Goal: Task Accomplishment & Management: Manage account settings

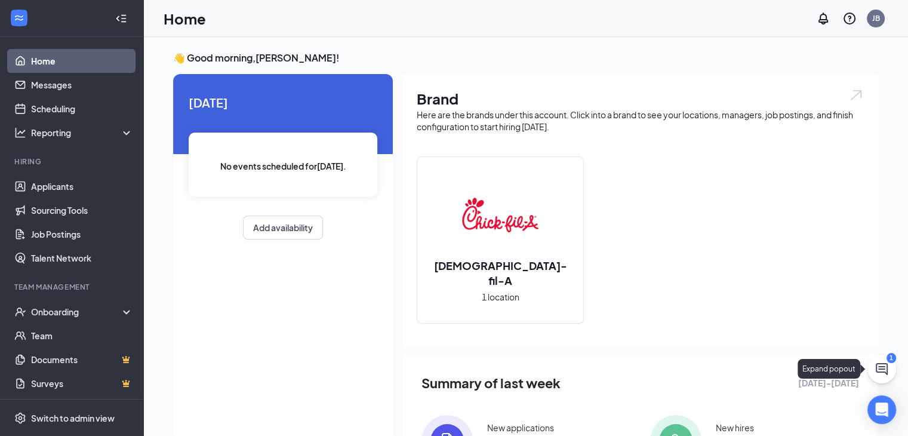
click at [892, 368] on button at bounding box center [881, 369] width 29 height 29
click at [685, 419] on div "1" at bounding box center [684, 421] width 5 height 10
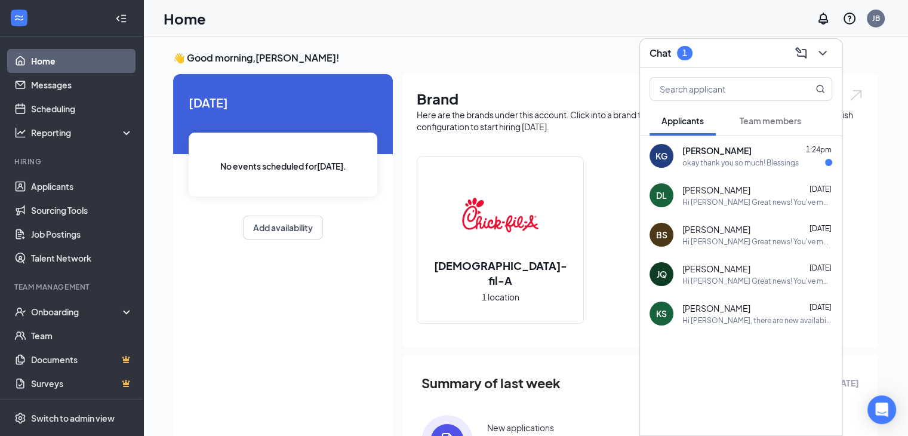
click at [728, 160] on div "okay thank you so much! Blessings" at bounding box center [740, 163] width 116 height 10
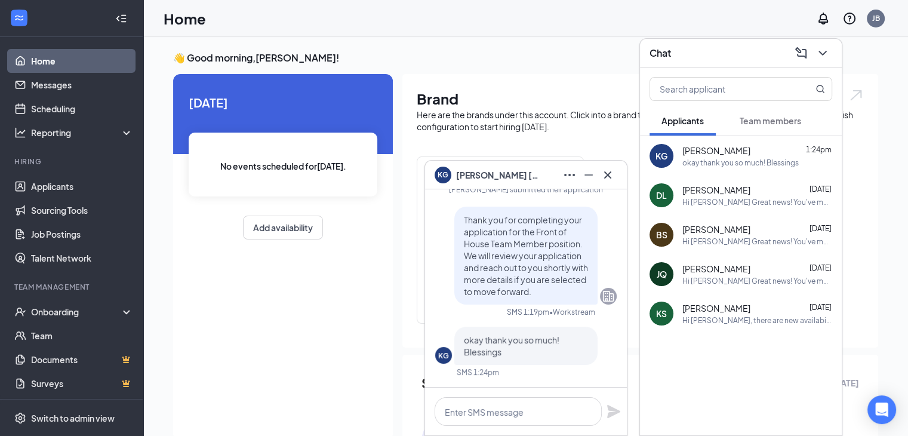
scroll to position [60, 0]
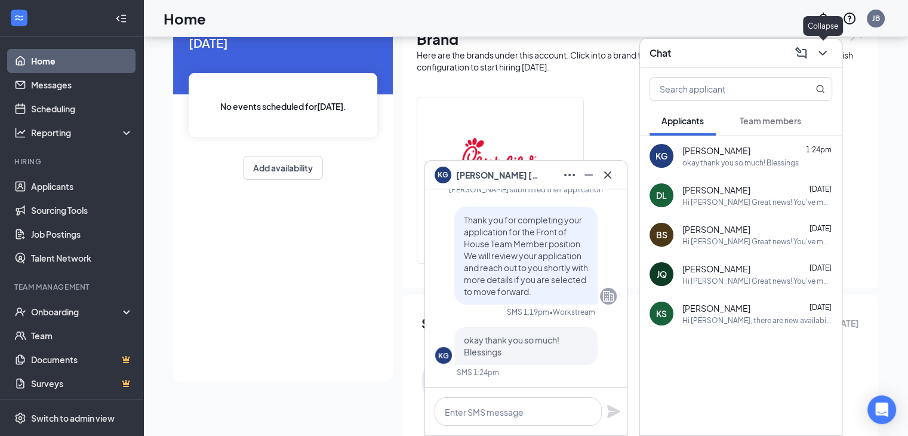
click at [822, 53] on icon "ChevronDown" at bounding box center [822, 53] width 8 height 5
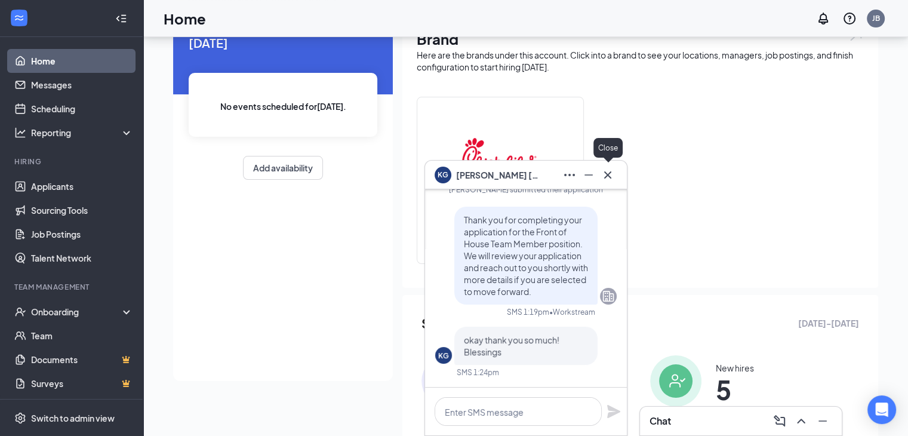
click at [608, 177] on icon "Cross" at bounding box center [608, 175] width 14 height 14
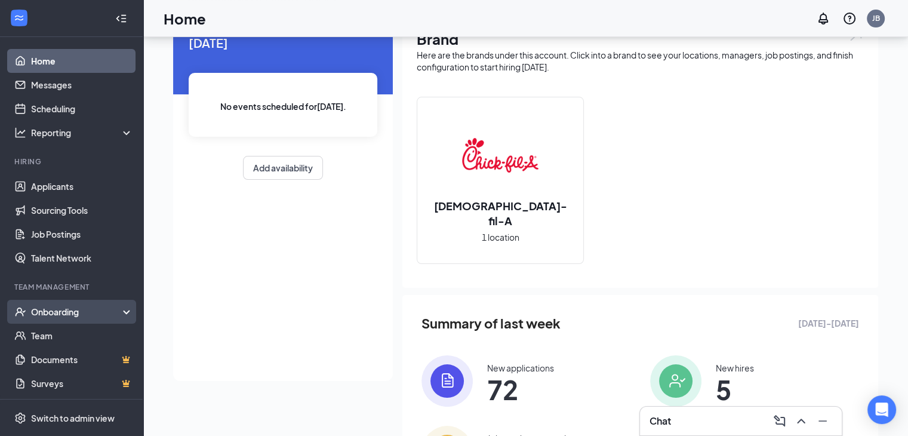
click at [54, 320] on div "Onboarding" at bounding box center [71, 312] width 143 height 24
click at [56, 332] on link "Overview" at bounding box center [82, 336] width 102 height 24
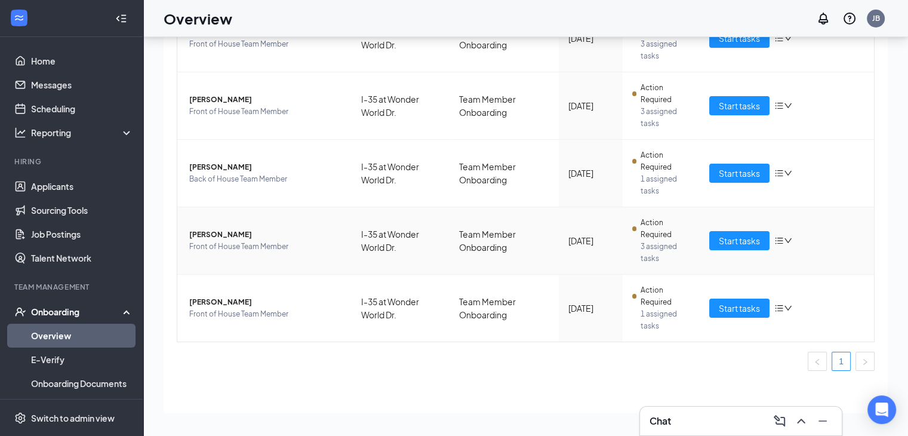
scroll to position [164, 0]
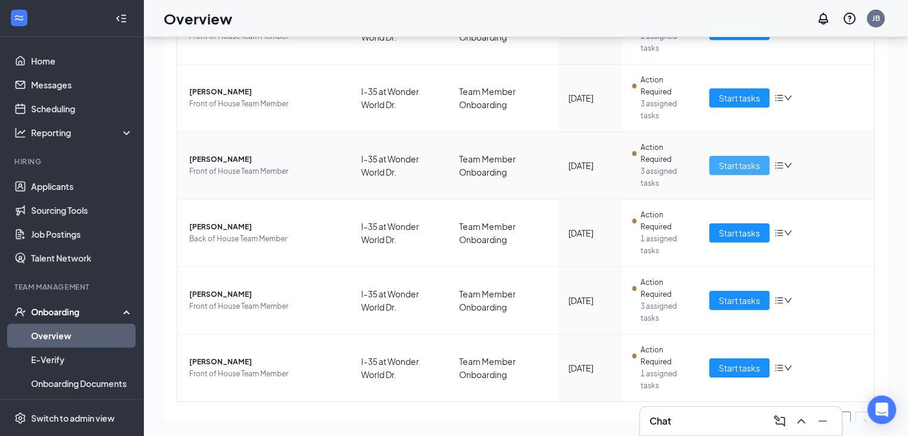
click at [737, 159] on span "Start tasks" at bounding box center [739, 165] width 41 height 13
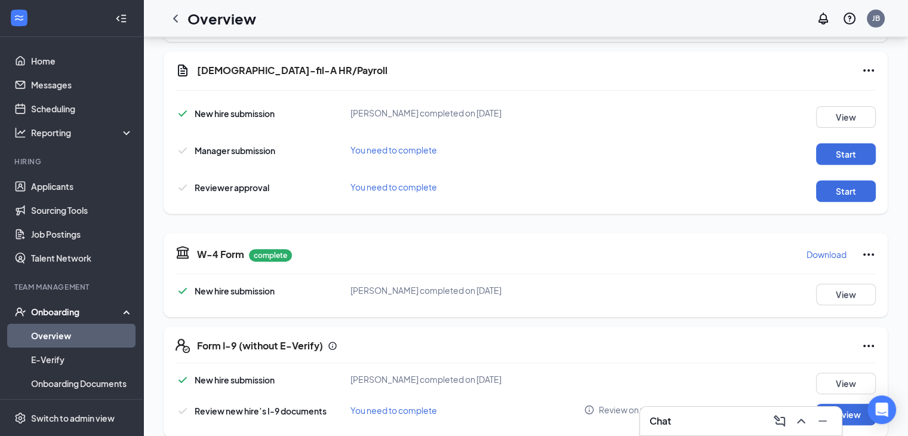
scroll to position [432, 0]
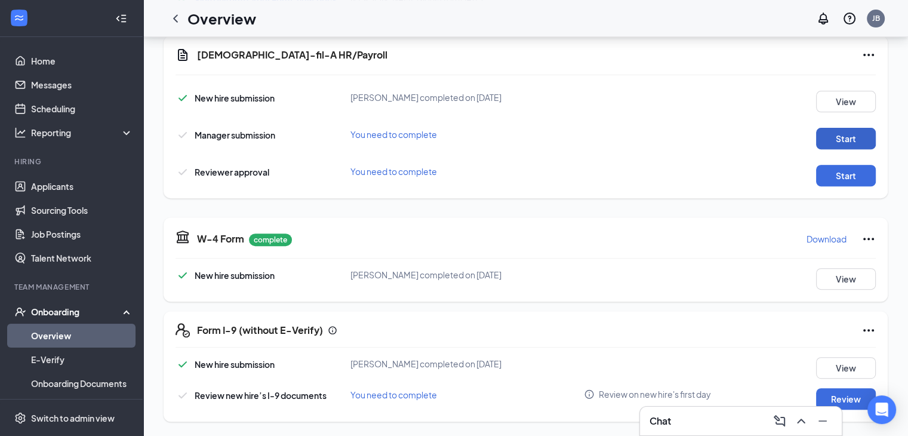
click at [835, 138] on button "Start" at bounding box center [846, 138] width 60 height 21
click at [827, 178] on button "Start" at bounding box center [846, 175] width 60 height 21
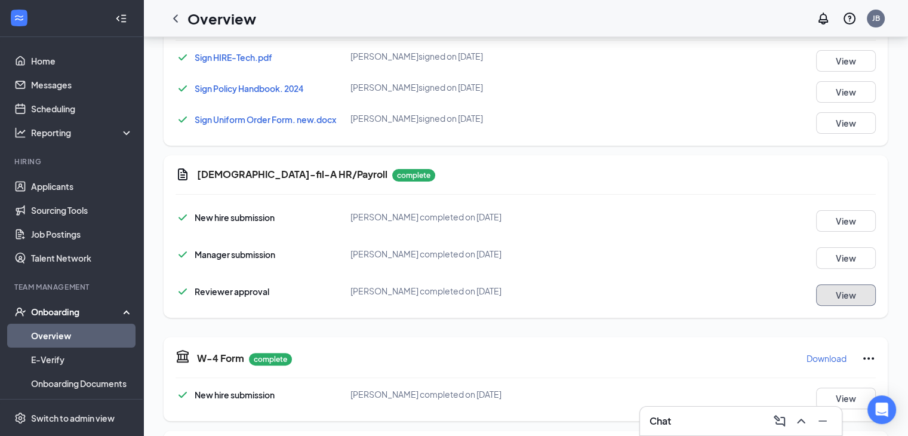
scroll to position [252, 0]
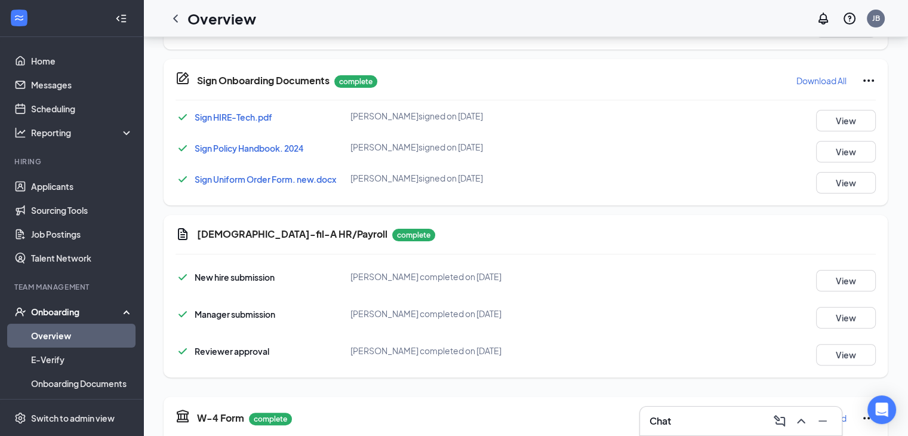
click at [276, 147] on span "Sign Policy Handbook. 2024" at bounding box center [249, 148] width 109 height 11
click at [899, 427] on div at bounding box center [899, 427] width 0 height 0
click at [232, 178] on span "Sign Uniform Order Form. new.docx" at bounding box center [265, 179] width 141 height 11
click at [848, 185] on button "View" at bounding box center [846, 182] width 60 height 21
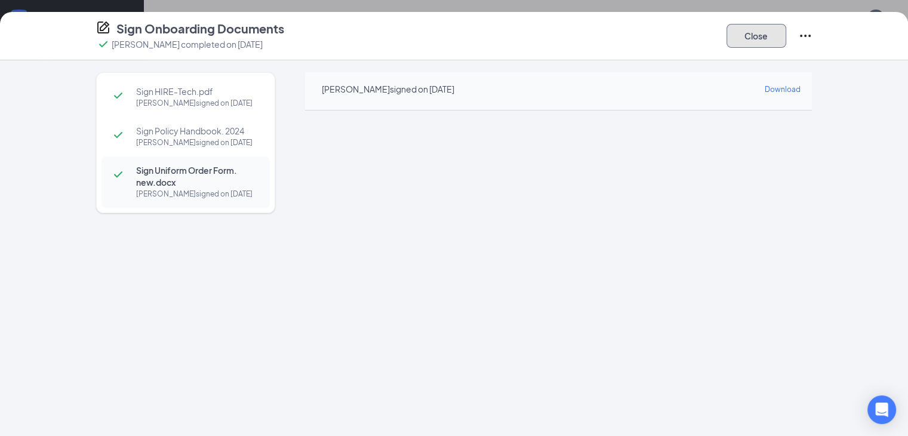
click at [786, 30] on button "Close" at bounding box center [756, 36] width 60 height 24
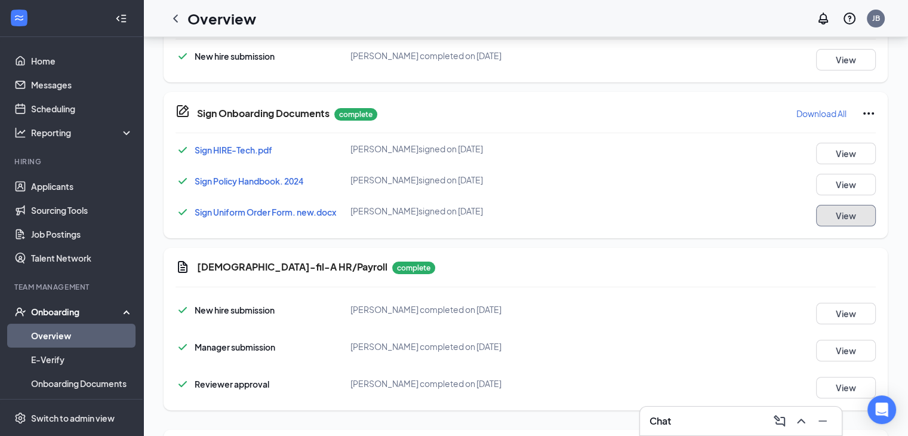
scroll to position [0, 0]
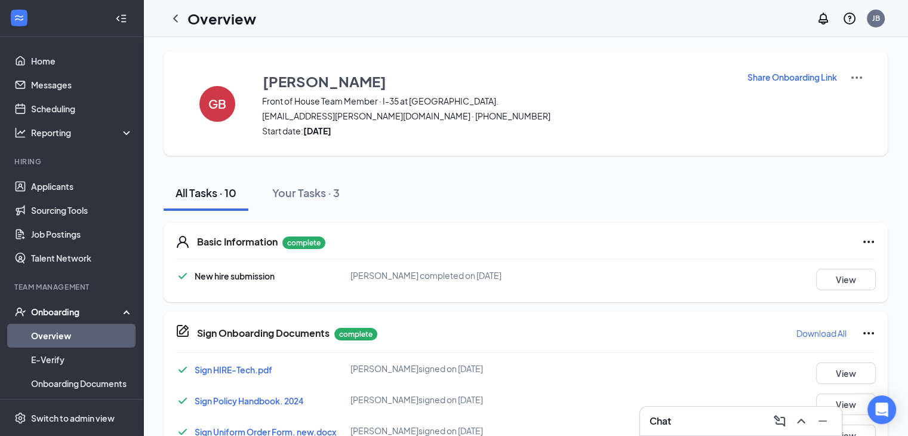
click at [63, 328] on link "Overview" at bounding box center [82, 336] width 102 height 24
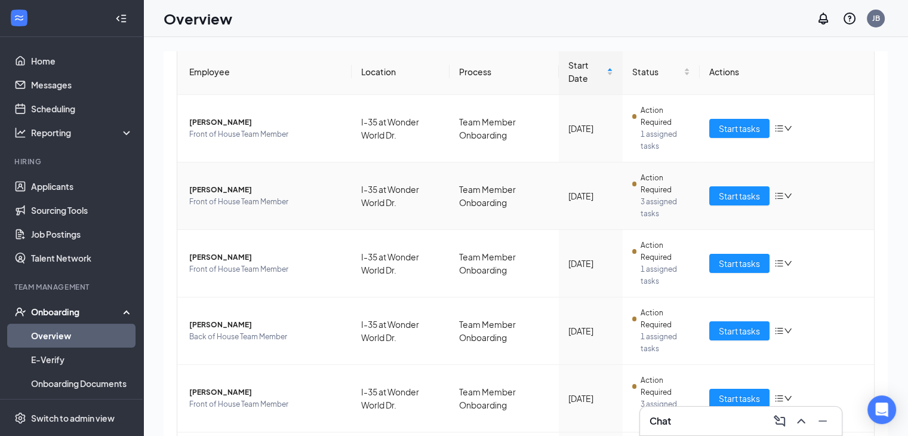
scroll to position [179, 0]
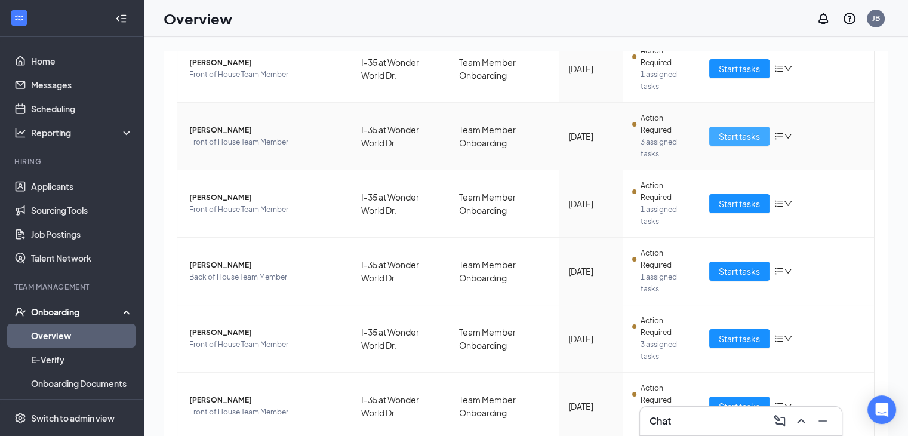
click at [719, 132] on span "Start tasks" at bounding box center [739, 136] width 41 height 13
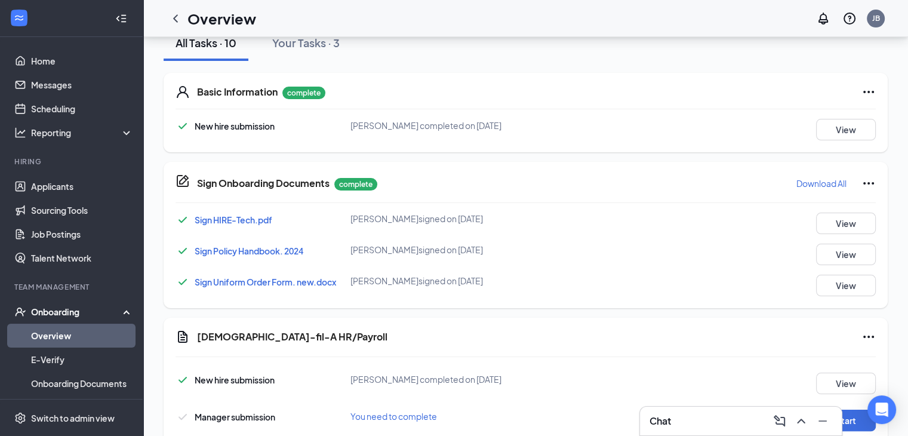
scroll to position [179, 0]
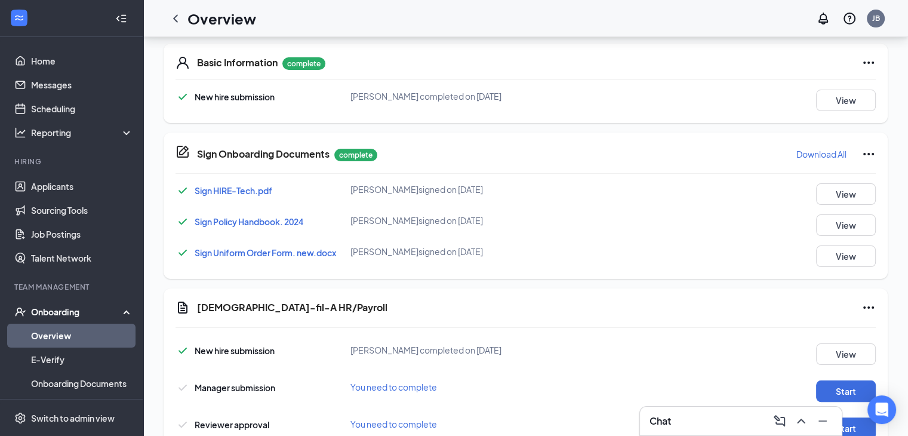
click at [239, 248] on span "Sign Uniform Order Form. new.docx" at bounding box center [265, 252] width 141 height 11
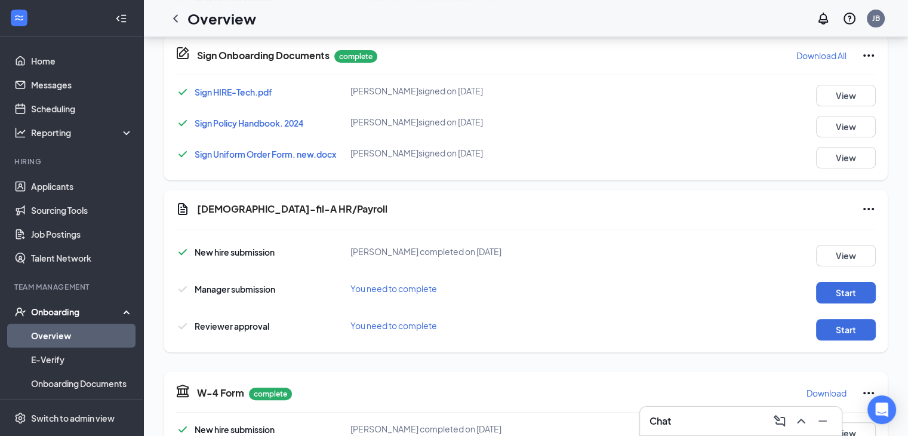
scroll to position [298, 0]
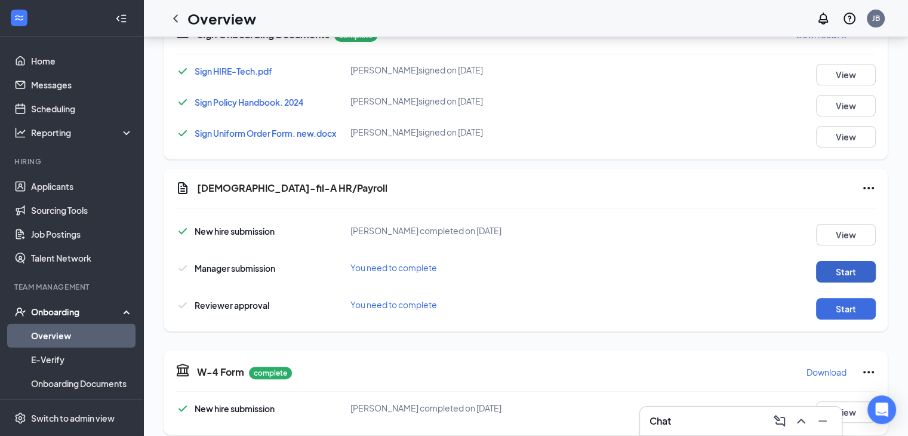
click at [845, 278] on button "Start" at bounding box center [846, 271] width 60 height 21
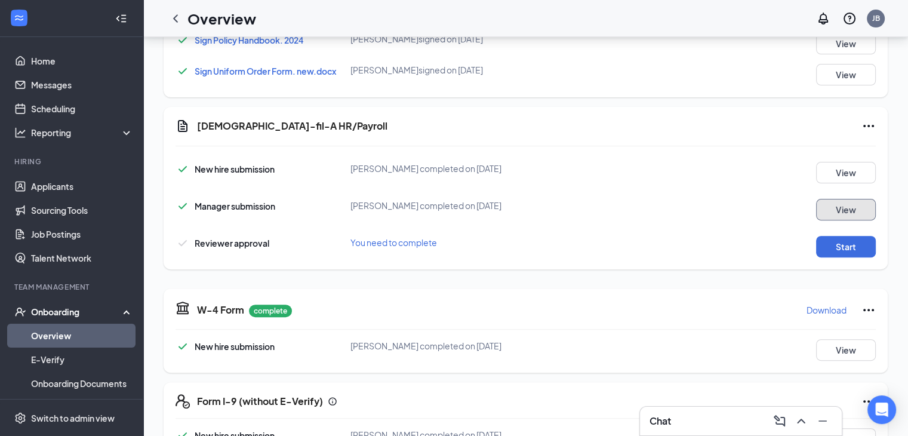
scroll to position [372, 0]
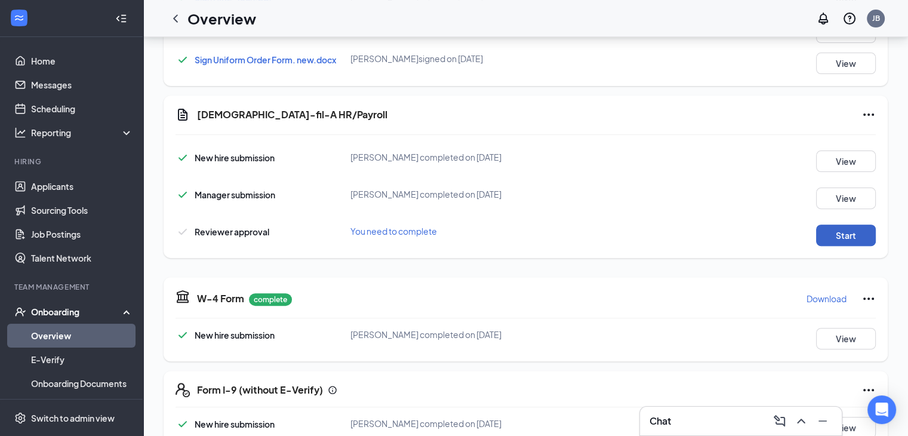
click at [826, 245] on button "Start" at bounding box center [846, 234] width 60 height 21
click at [61, 335] on link "Overview" at bounding box center [82, 336] width 102 height 24
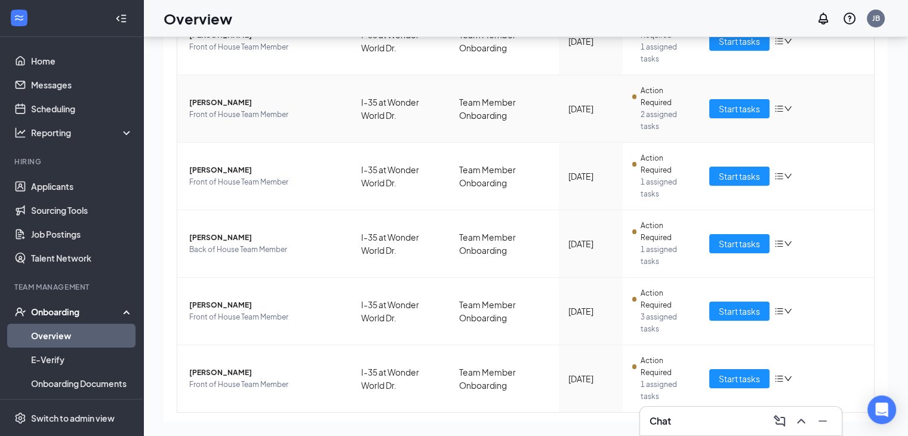
scroll to position [179, 0]
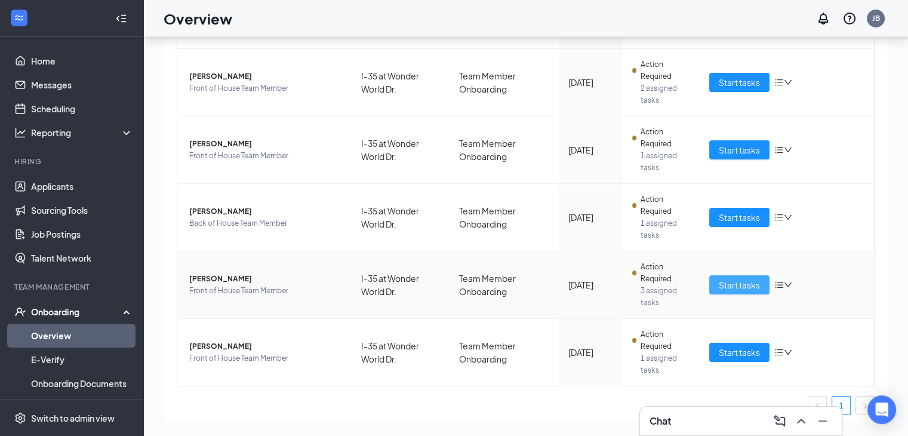
click at [719, 276] on button "Start tasks" at bounding box center [739, 284] width 60 height 19
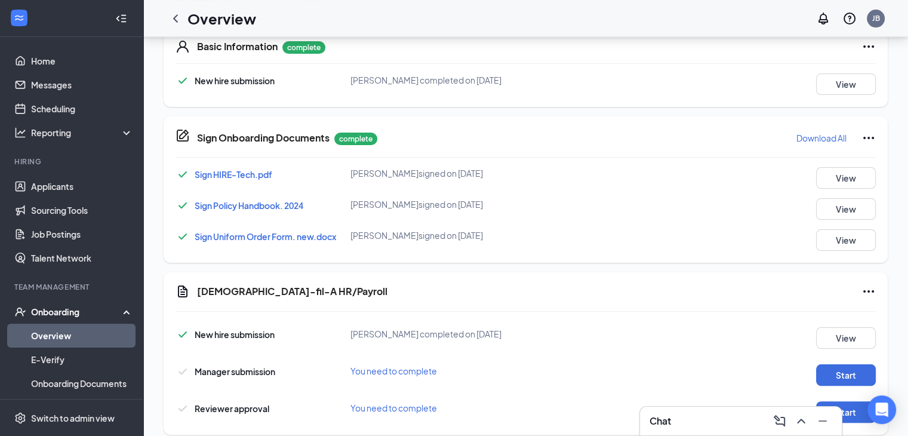
scroll to position [179, 0]
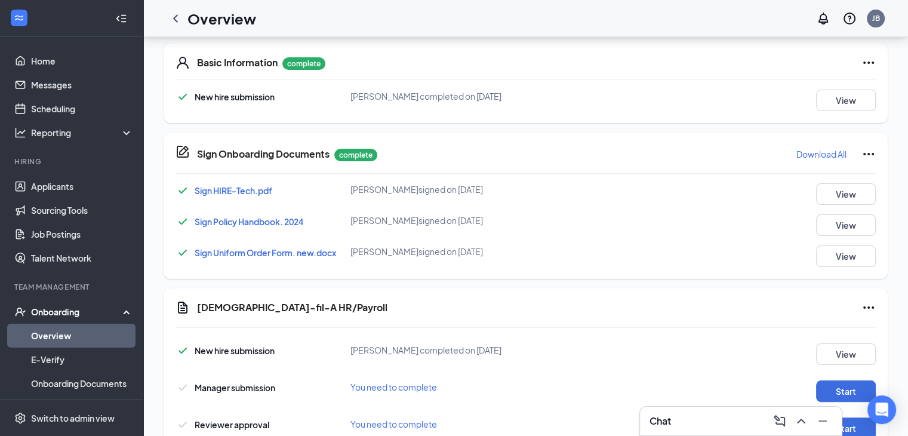
click at [260, 248] on span "Sign Uniform Order Form. new.docx" at bounding box center [265, 252] width 141 height 11
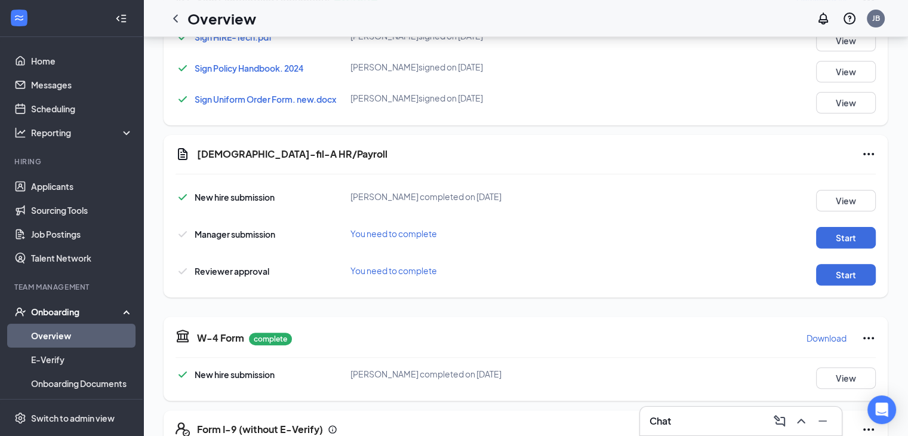
scroll to position [358, 0]
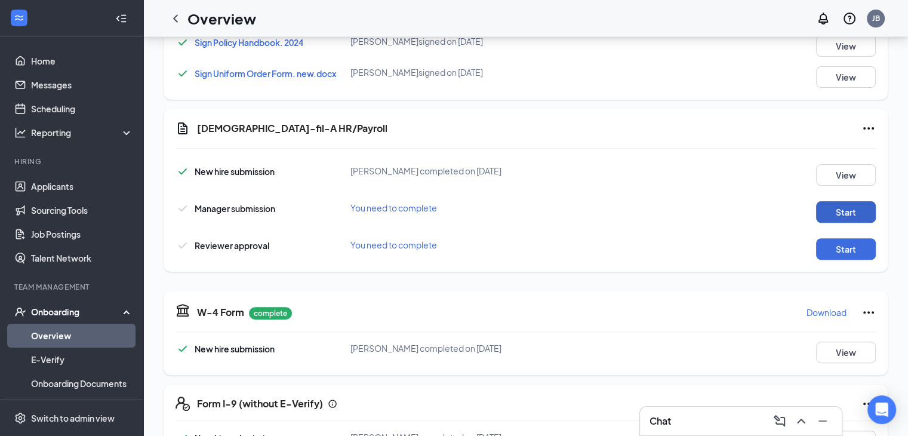
click at [852, 210] on button "Start" at bounding box center [846, 211] width 60 height 21
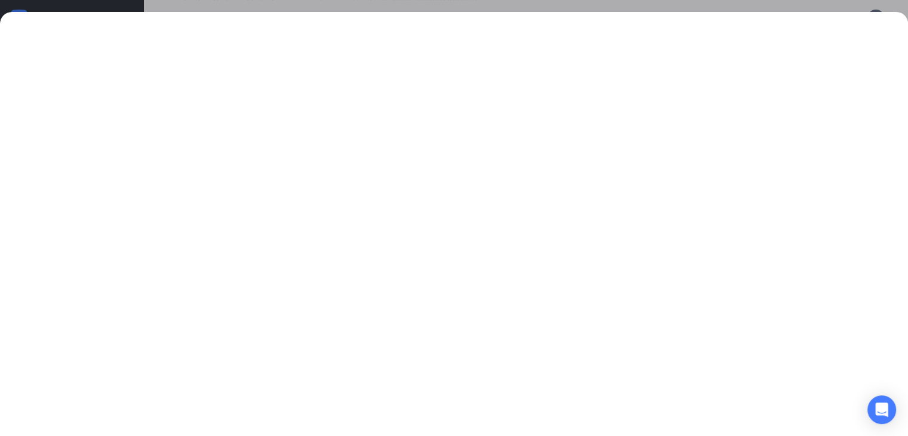
scroll to position [432, 0]
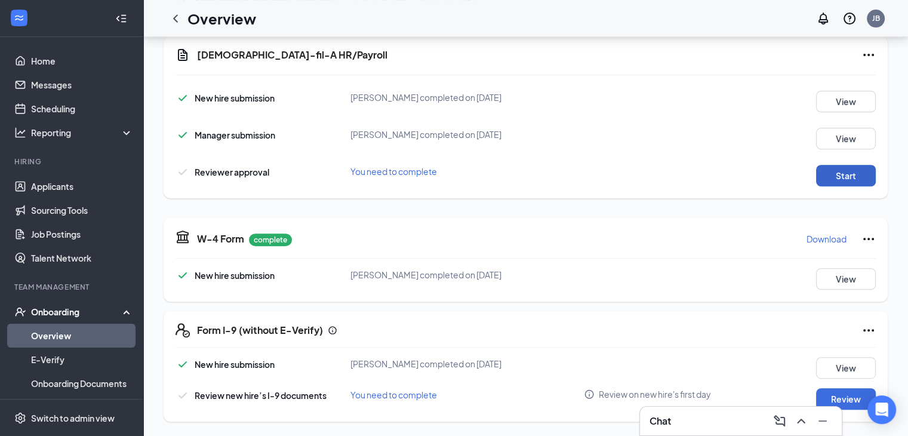
click at [816, 173] on button "Start" at bounding box center [846, 175] width 60 height 21
click at [63, 330] on link "Overview" at bounding box center [82, 336] width 102 height 24
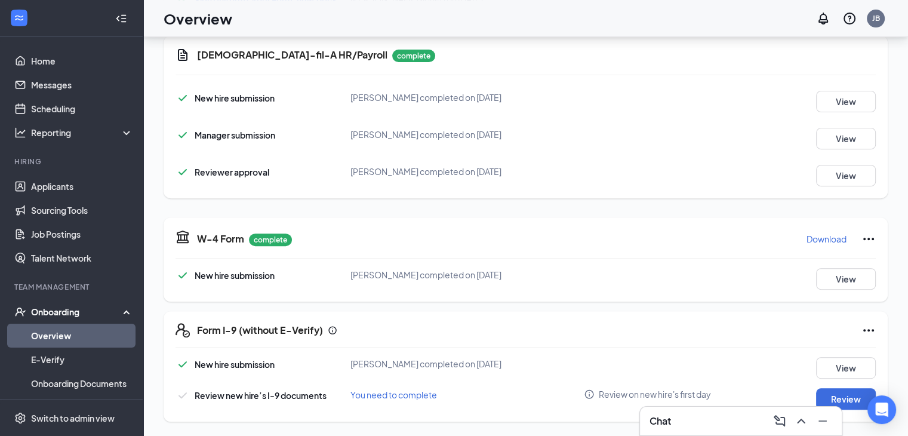
scroll to position [54, 0]
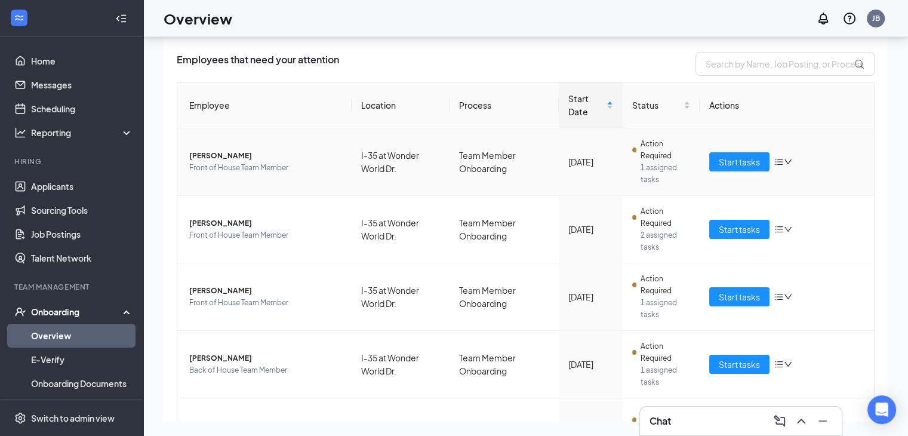
scroll to position [60, 0]
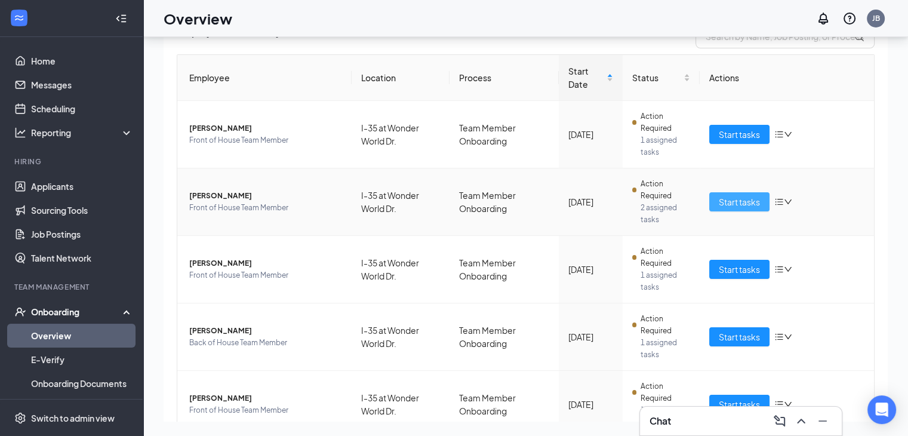
click at [731, 201] on span "Start tasks" at bounding box center [739, 201] width 41 height 13
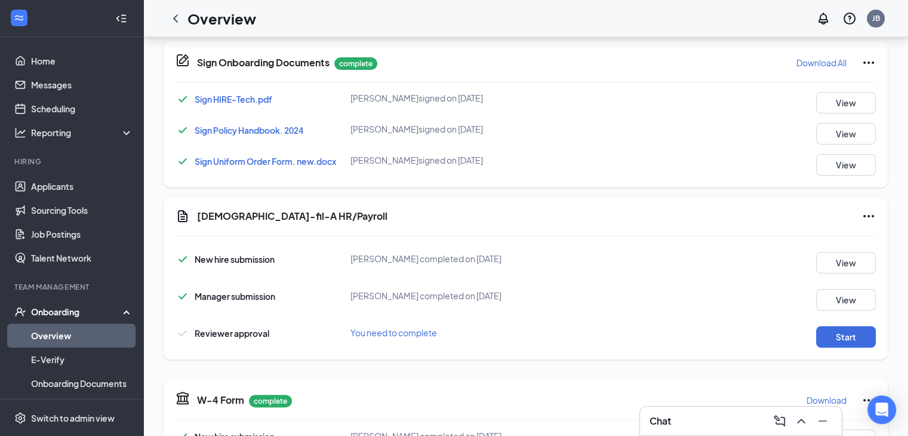
scroll to position [298, 0]
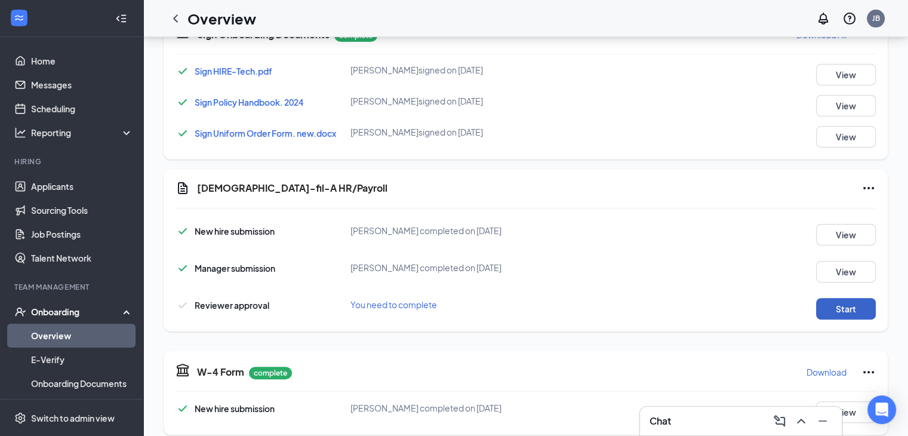
click at [833, 304] on button "Start" at bounding box center [846, 308] width 60 height 21
click at [866, 184] on icon "Ellipses" at bounding box center [868, 188] width 14 height 14
click at [790, 206] on span "Mark as complete" at bounding box center [824, 212] width 70 height 12
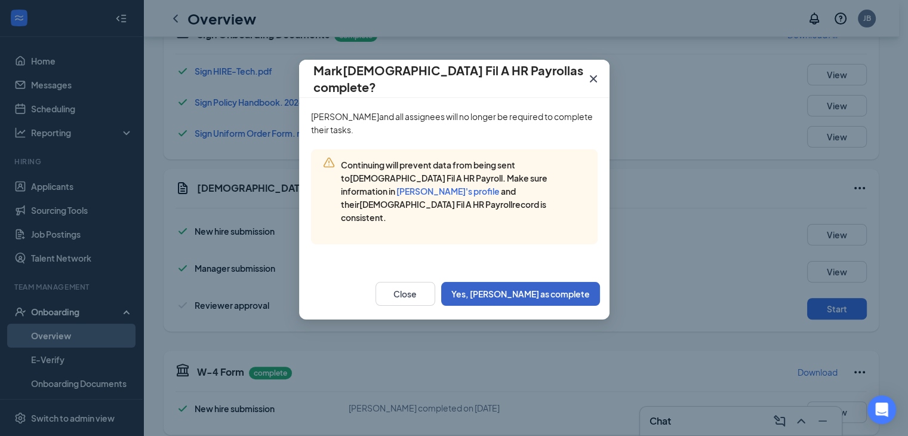
click at [532, 282] on button "Yes, [PERSON_NAME] as complete" at bounding box center [520, 294] width 159 height 24
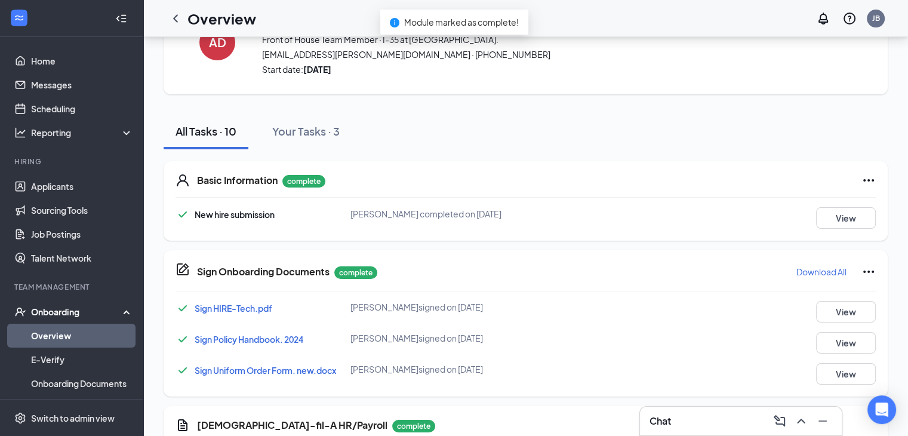
scroll to position [60, 0]
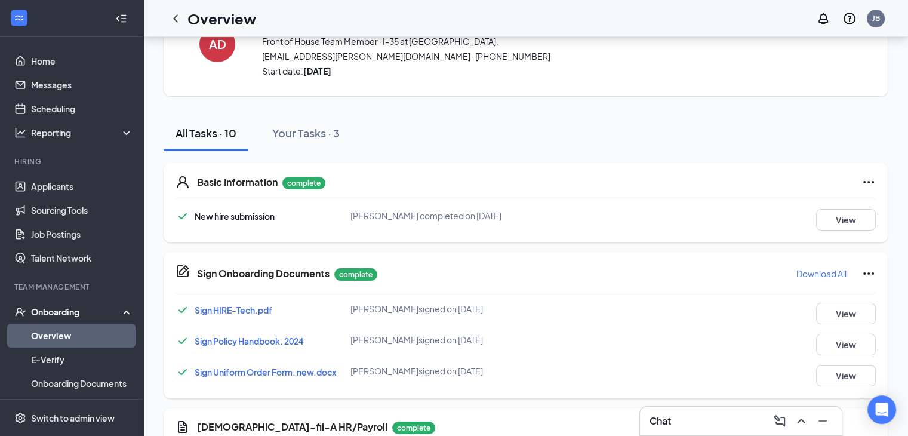
click at [57, 334] on link "Overview" at bounding box center [82, 336] width 102 height 24
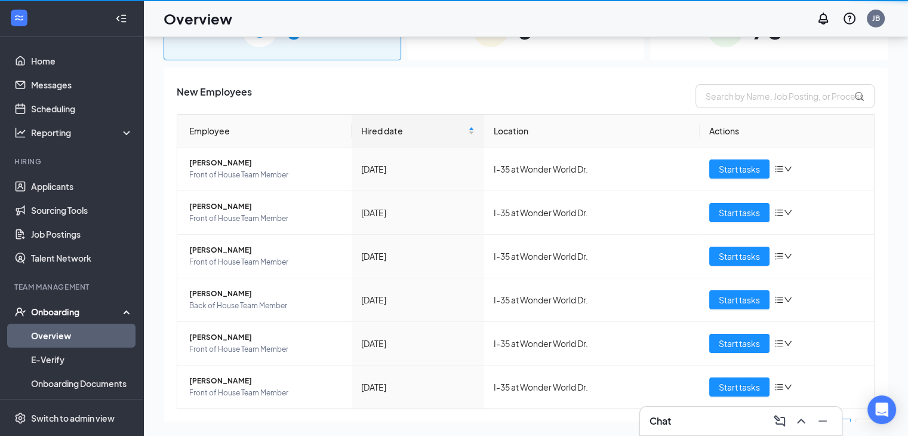
scroll to position [54, 0]
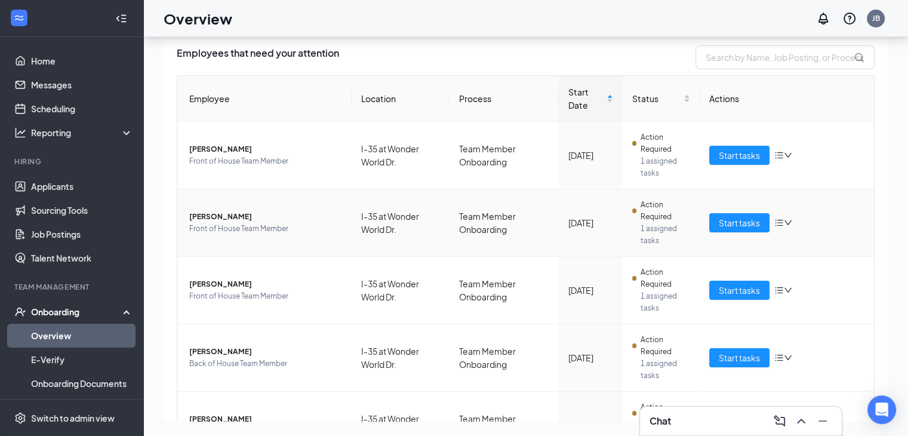
scroll to position [60, 0]
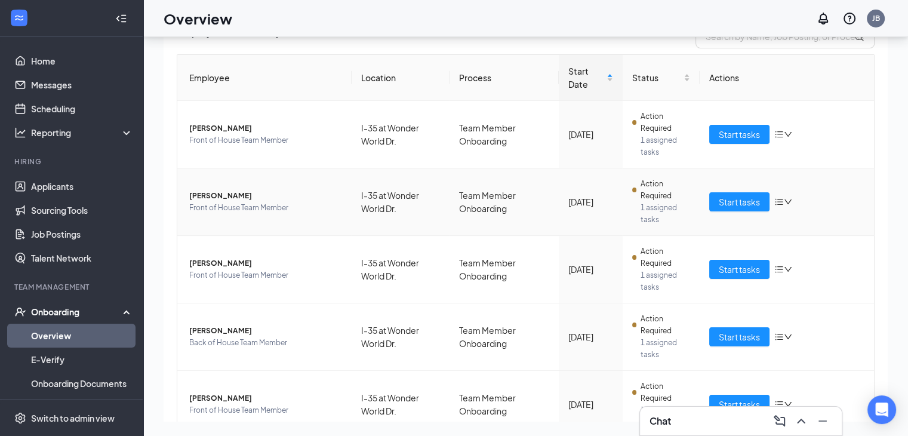
click at [210, 192] on span "[PERSON_NAME]" at bounding box center [265, 196] width 153 height 12
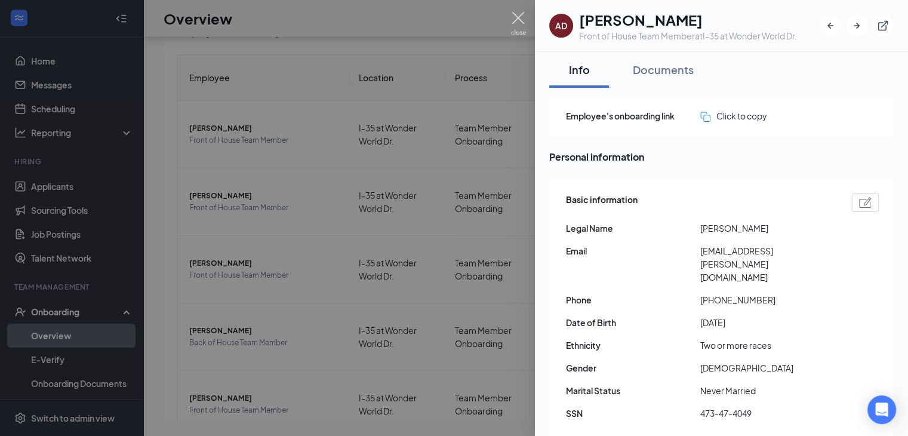
click at [521, 18] on img at bounding box center [518, 23] width 15 height 23
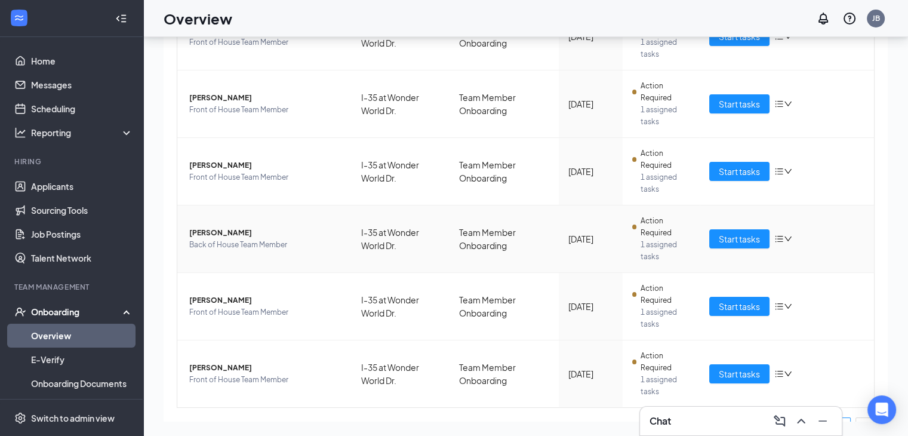
scroll to position [179, 0]
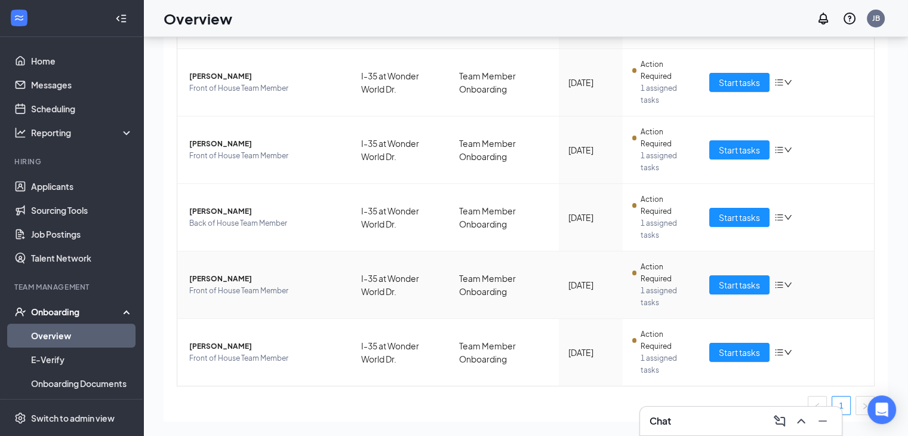
click at [229, 280] on span "[PERSON_NAME]" at bounding box center [265, 279] width 153 height 12
